Goal: Transaction & Acquisition: Purchase product/service

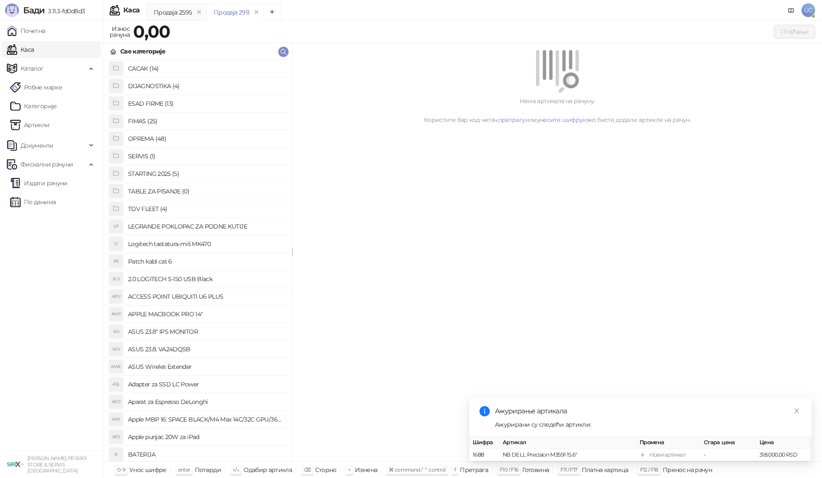
click at [158, 142] on h4 "OPREMA (48)" at bounding box center [206, 139] width 157 height 14
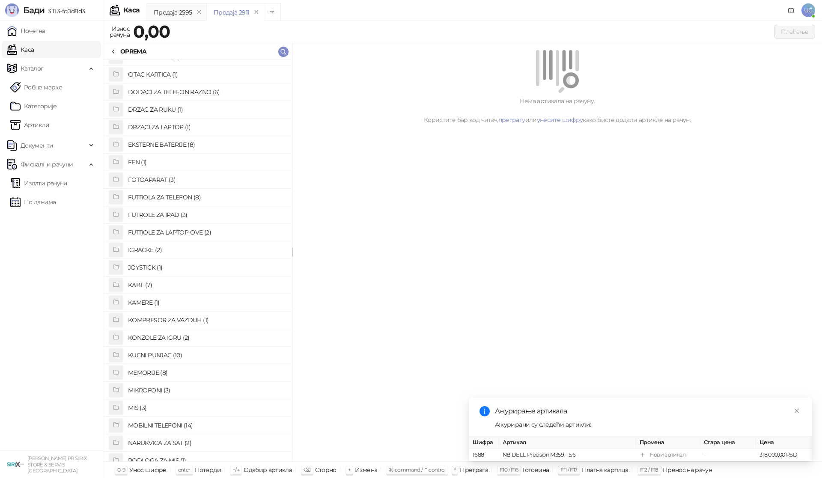
scroll to position [171, 0]
click at [174, 405] on h4 "SLUSALICE BEZICNE (8)" at bounding box center [206, 406] width 157 height 14
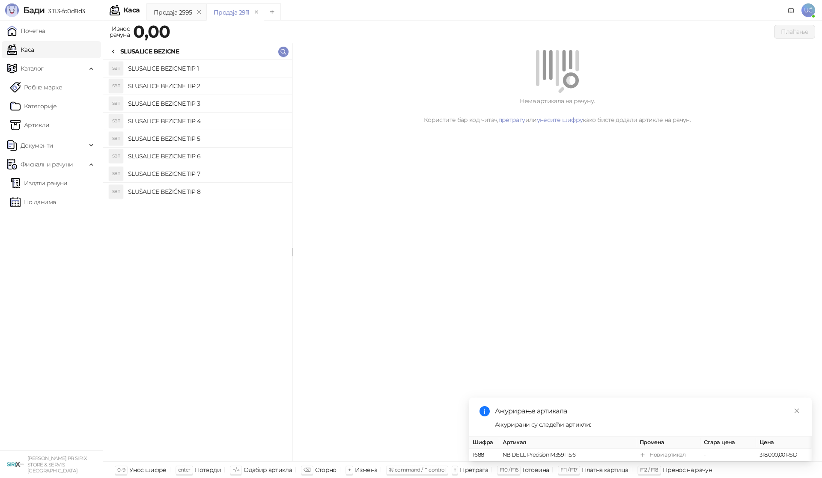
click at [203, 104] on h4 "SLUSALICE BEZICNE TIP 3" at bounding box center [206, 104] width 157 height 14
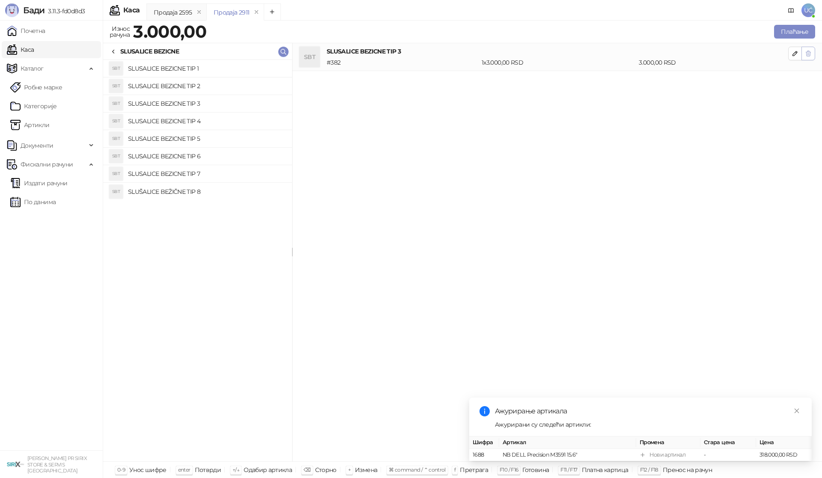
click at [809, 57] on span "button" at bounding box center [808, 53] width 7 height 8
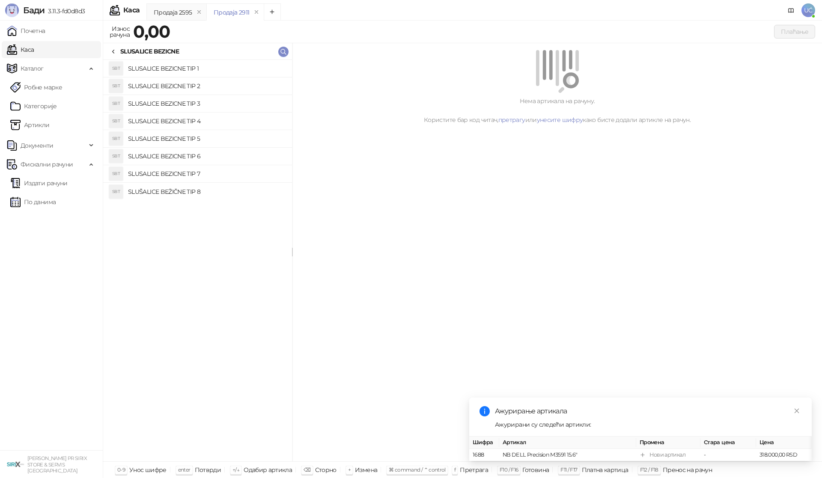
click at [241, 122] on h4 "SLUSALICE BEZICNE TIP 4" at bounding box center [206, 121] width 157 height 14
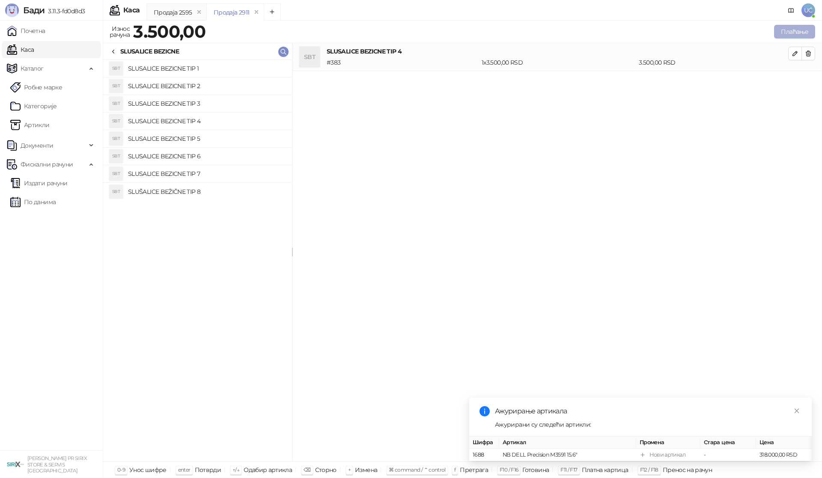
click at [782, 31] on button "Плаћање" at bounding box center [794, 32] width 41 height 14
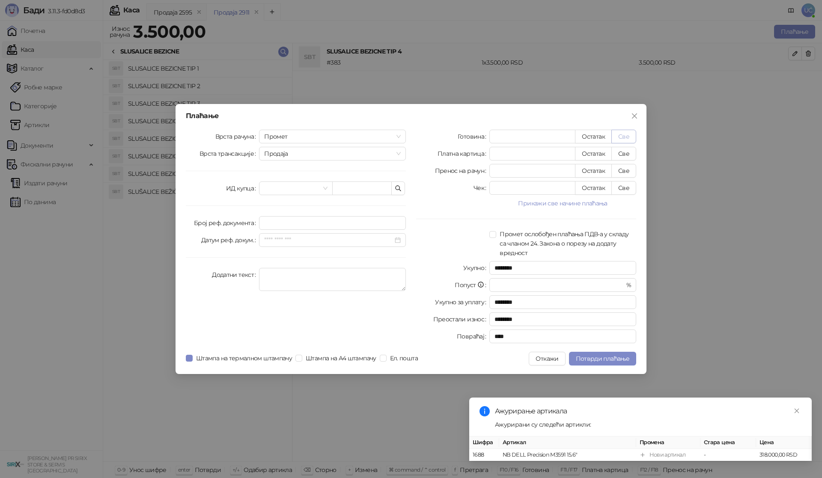
click at [629, 135] on button "Све" at bounding box center [623, 137] width 25 height 14
type input "****"
click at [598, 359] on span "Потврди плаћање" at bounding box center [603, 359] width 54 height 8
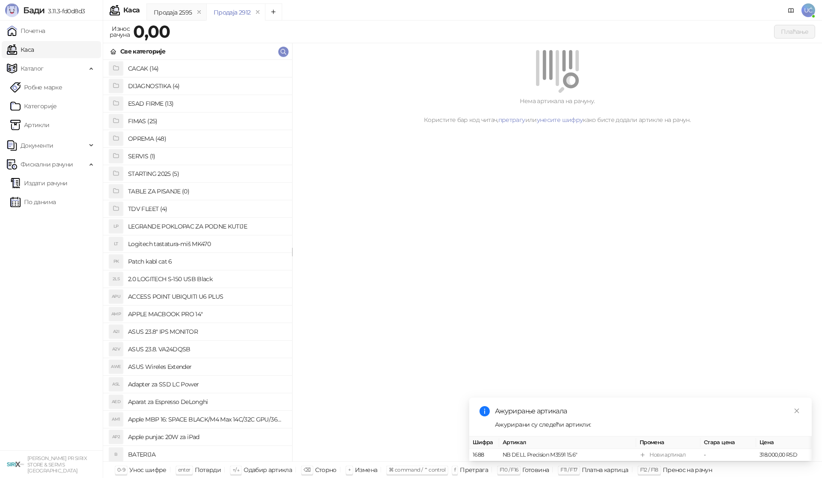
click at [159, 140] on h4 "OPREMA (48)" at bounding box center [206, 139] width 157 height 14
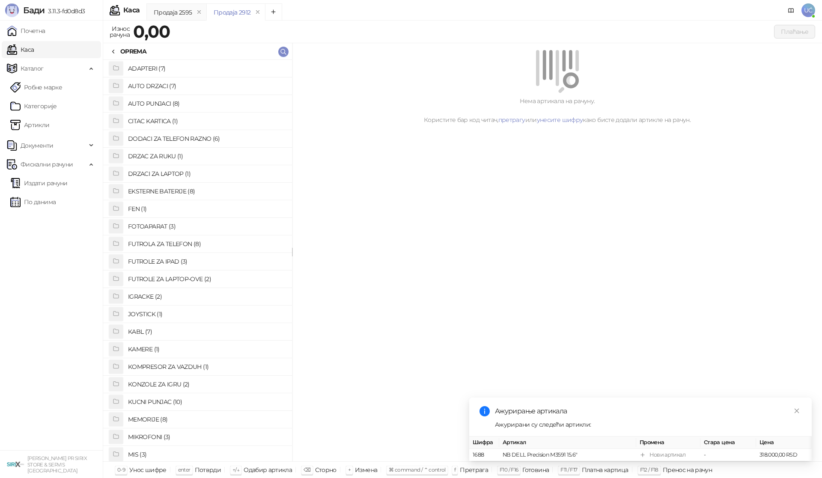
click at [163, 226] on h4 "FOTOAPARAT (3)" at bounding box center [206, 227] width 157 height 14
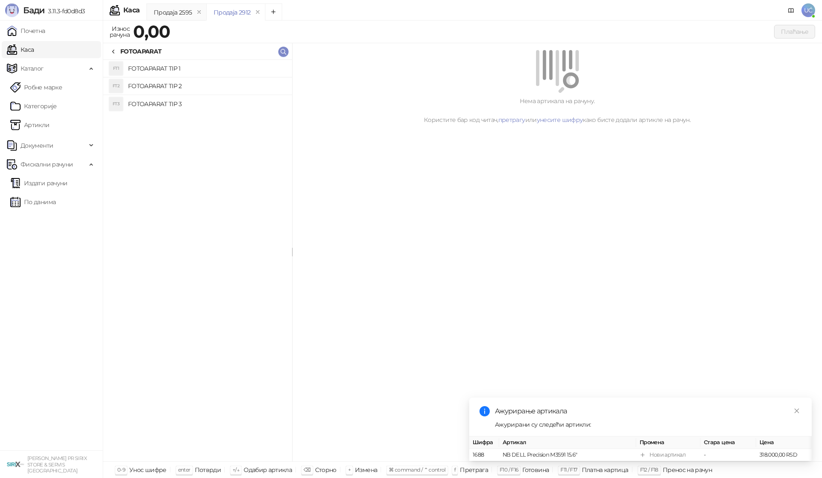
click at [180, 105] on h4 "FOTOAPARAT TIP 3" at bounding box center [206, 104] width 157 height 14
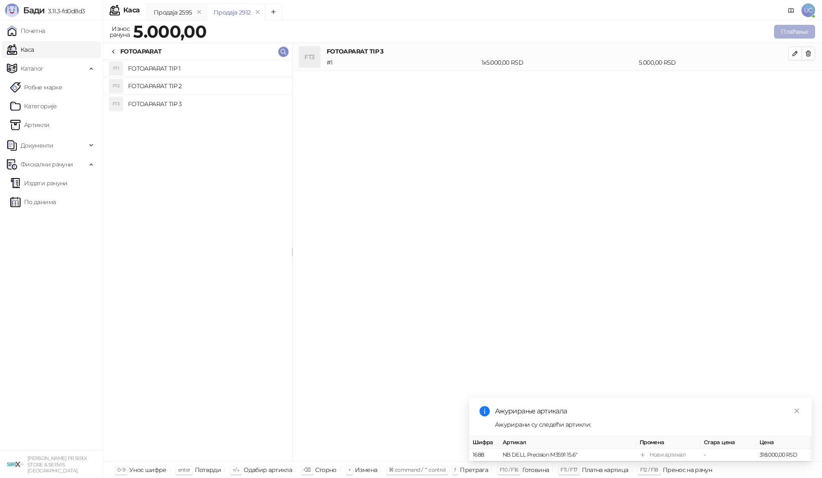
click at [802, 29] on button "Плаћање" at bounding box center [794, 32] width 41 height 14
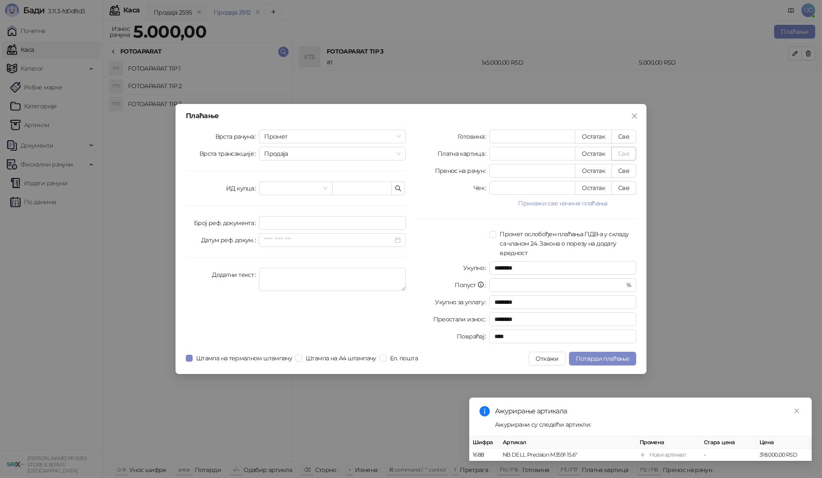
click at [623, 153] on button "Све" at bounding box center [623, 154] width 25 height 14
type input "****"
click at [617, 358] on span "Потврди плаћање" at bounding box center [603, 359] width 54 height 8
